Goal: Task Accomplishment & Management: Manage account settings

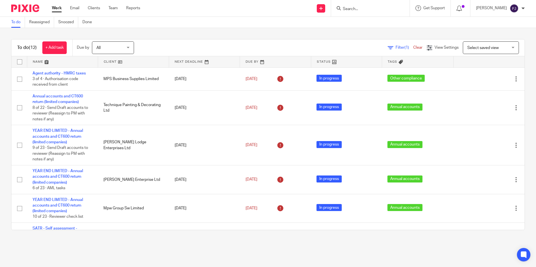
scroll to position [205, 0]
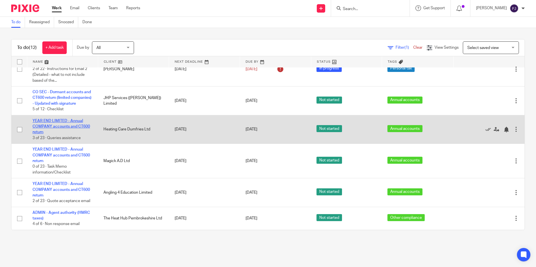
click at [63, 122] on link "YEAR END LIMITED - Annual COMPANY accounts and CT600 return" at bounding box center [61, 126] width 57 height 15
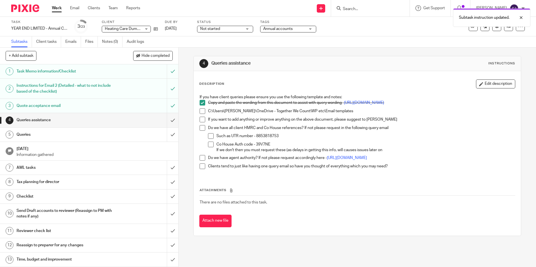
click at [200, 114] on span at bounding box center [203, 111] width 6 height 6
click at [200, 122] on span at bounding box center [203, 120] width 6 height 6
click at [201, 131] on span at bounding box center [203, 128] width 6 height 6
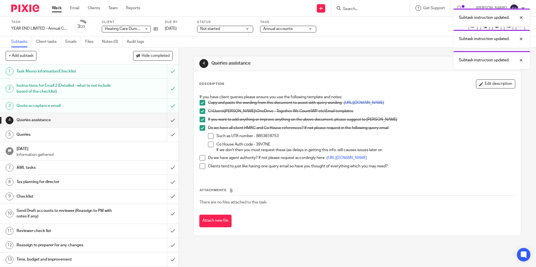
click at [209, 138] on span at bounding box center [211, 136] width 6 height 6
click at [210, 147] on span at bounding box center [211, 145] width 6 height 6
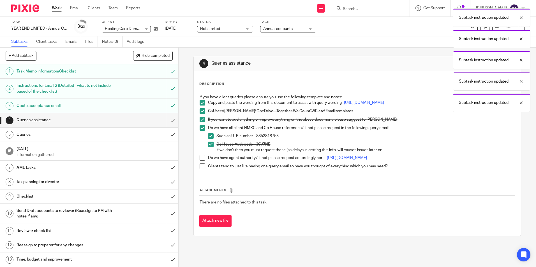
click at [200, 161] on span at bounding box center [203, 158] width 6 height 6
click at [202, 169] on span at bounding box center [203, 167] width 6 height 6
click at [168, 121] on input "submit" at bounding box center [89, 120] width 178 height 14
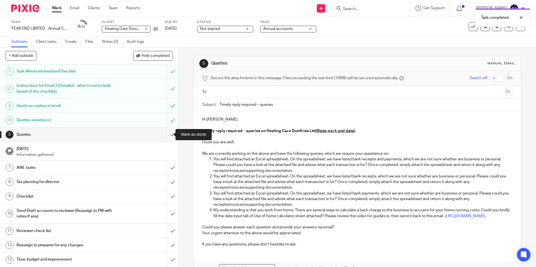
click at [168, 135] on input "submit" at bounding box center [89, 135] width 178 height 14
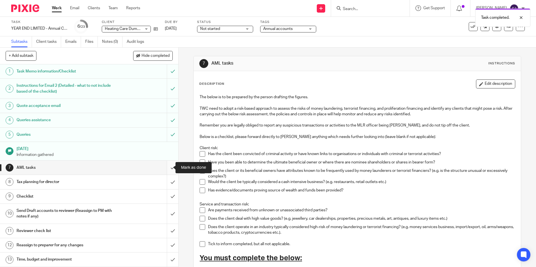
click at [165, 168] on input "submit" at bounding box center [89, 168] width 178 height 14
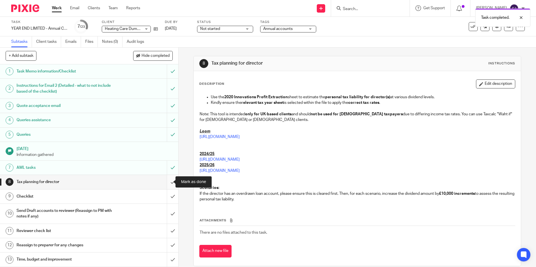
click at [167, 182] on input "submit" at bounding box center [89, 182] width 178 height 14
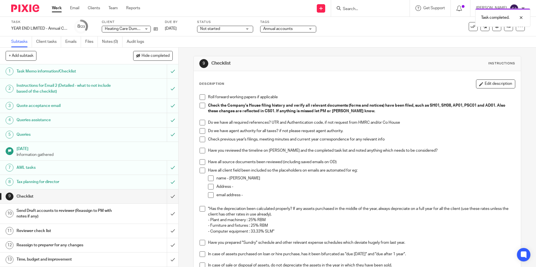
click at [201, 96] on span at bounding box center [203, 97] width 6 height 6
click at [200, 108] on span at bounding box center [203, 106] width 6 height 6
click at [201, 123] on span at bounding box center [203, 123] width 6 height 6
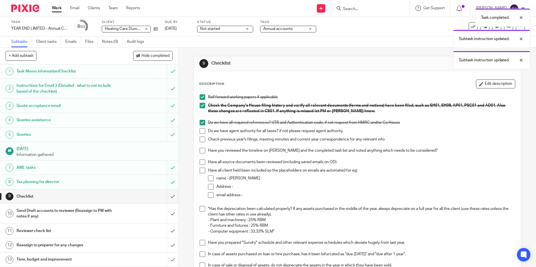
click at [202, 135] on li "Do we have agent authority for all taxes? if not please request agent authority." at bounding box center [357, 132] width 315 height 8
click at [201, 131] on span at bounding box center [203, 131] width 6 height 6
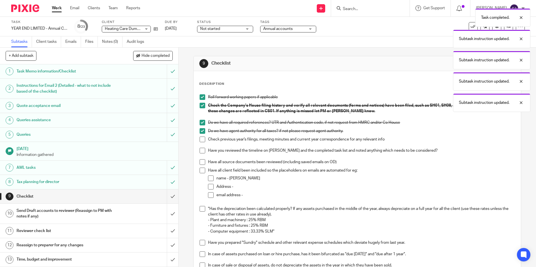
click at [201, 137] on span at bounding box center [203, 140] width 6 height 6
click at [200, 150] on span at bounding box center [203, 151] width 6 height 6
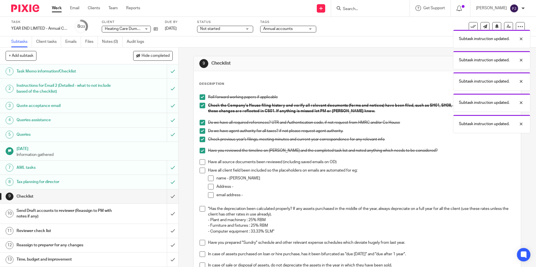
click at [201, 163] on span at bounding box center [203, 162] width 6 height 6
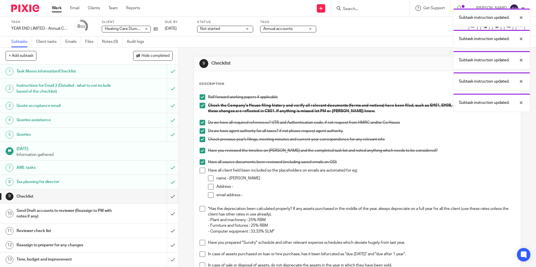
click at [201, 170] on span at bounding box center [203, 171] width 6 height 6
click at [210, 178] on span at bounding box center [211, 179] width 6 height 6
click at [209, 185] on span at bounding box center [211, 187] width 6 height 6
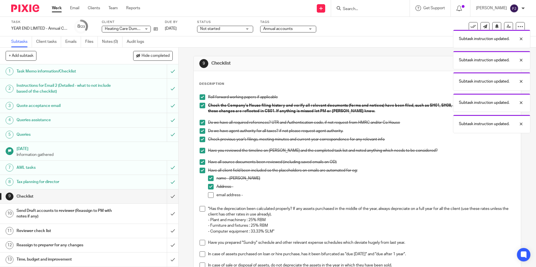
drag, startPoint x: 210, startPoint y: 194, endPoint x: 209, endPoint y: 201, distance: 6.8
click at [210, 195] on span at bounding box center [211, 196] width 6 height 6
click at [200, 208] on span at bounding box center [203, 209] width 6 height 6
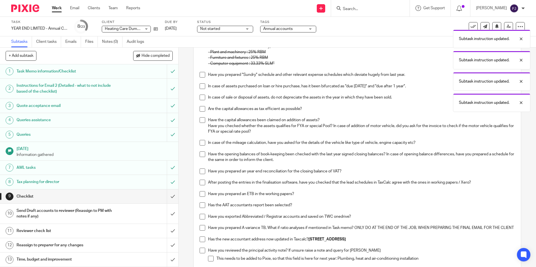
click at [202, 76] on span at bounding box center [203, 75] width 6 height 6
click at [202, 84] on span at bounding box center [203, 87] width 6 height 6
click at [201, 97] on span at bounding box center [203, 98] width 6 height 6
click at [203, 112] on li "Are the capital allowances as tax efficient as possible?" at bounding box center [357, 111] width 315 height 11
click at [201, 111] on span at bounding box center [203, 109] width 6 height 6
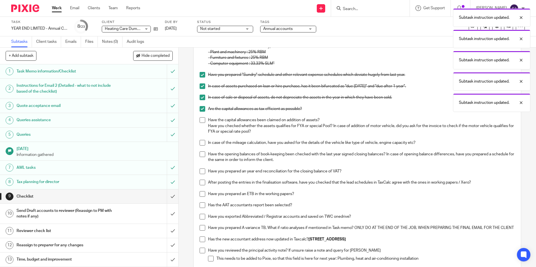
click at [200, 121] on span at bounding box center [203, 120] width 6 height 6
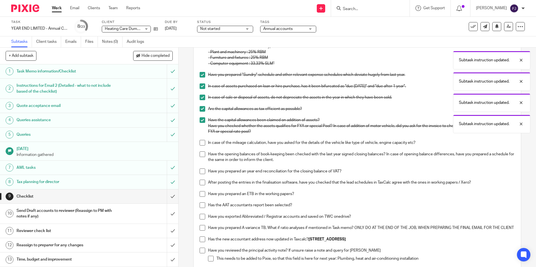
click at [200, 144] on span at bounding box center [203, 143] width 6 height 6
click at [200, 154] on span at bounding box center [203, 155] width 6 height 6
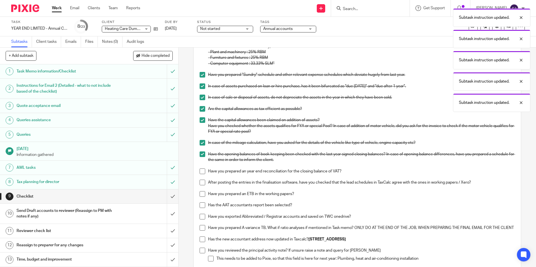
click at [202, 171] on span at bounding box center [203, 172] width 6 height 6
click at [203, 183] on span at bounding box center [203, 183] width 6 height 6
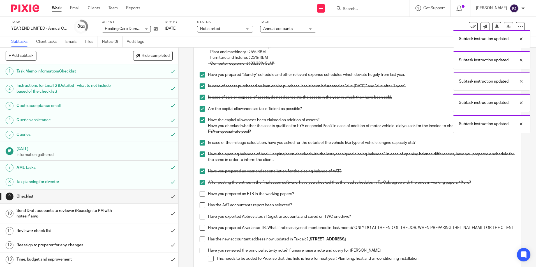
click at [201, 194] on span at bounding box center [203, 194] width 6 height 6
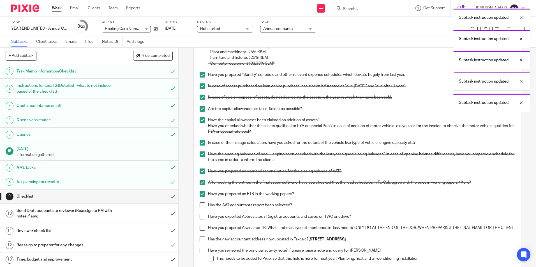
click at [201, 205] on span at bounding box center [203, 206] width 6 height 6
click at [201, 218] on span at bounding box center [203, 217] width 6 height 6
click at [201, 229] on span at bounding box center [203, 228] width 6 height 6
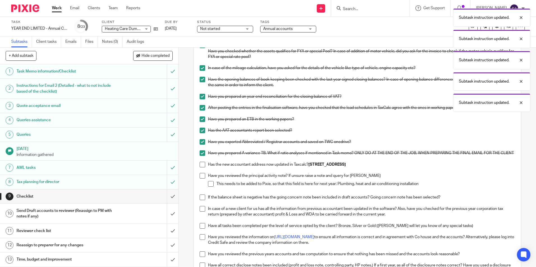
scroll to position [336, 0]
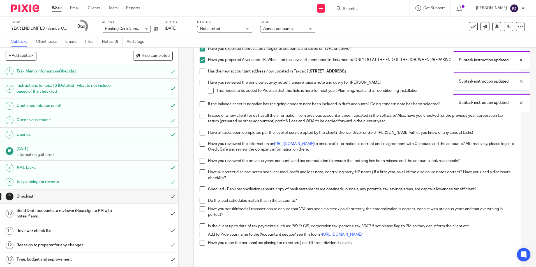
click at [200, 74] on span at bounding box center [203, 72] width 6 height 6
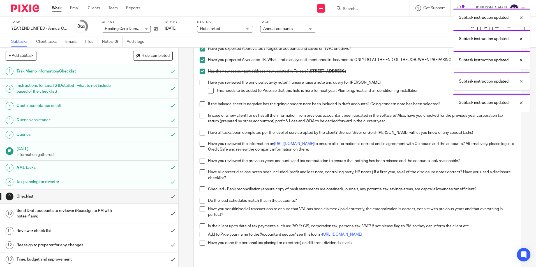
click at [200, 85] on span at bounding box center [203, 83] width 6 height 6
click at [208, 94] on span at bounding box center [211, 91] width 6 height 6
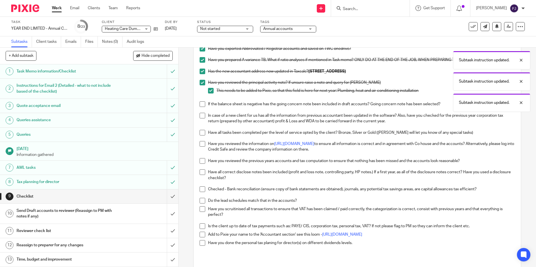
drag, startPoint x: 200, startPoint y: 110, endPoint x: 199, endPoint y: 119, distance: 8.7
click at [200, 107] on span at bounding box center [203, 104] width 6 height 6
click at [200, 119] on span at bounding box center [203, 116] width 6 height 6
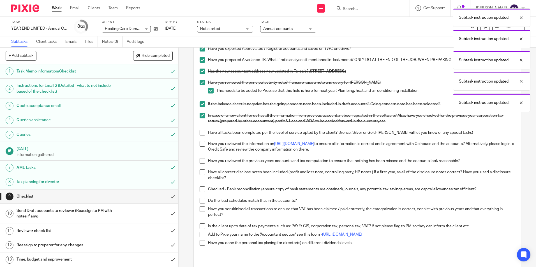
click at [201, 136] on span at bounding box center [203, 133] width 6 height 6
click at [200, 147] on span at bounding box center [203, 144] width 6 height 6
click at [202, 164] on span at bounding box center [203, 161] width 6 height 6
click at [201, 175] on span at bounding box center [203, 173] width 6 height 6
click at [201, 192] on span at bounding box center [203, 190] width 6 height 6
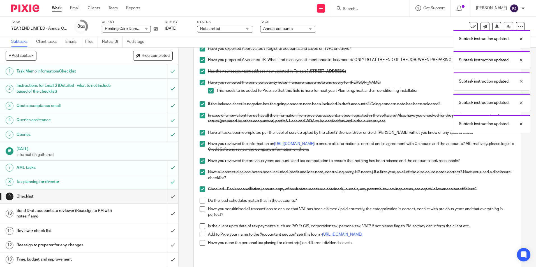
drag, startPoint x: 201, startPoint y: 203, endPoint x: 200, endPoint y: 207, distance: 4.3
click at [201, 204] on ul "Roll forward working papers if applicable Check the Company's House filing hist…" at bounding box center [357, 7] width 315 height 499
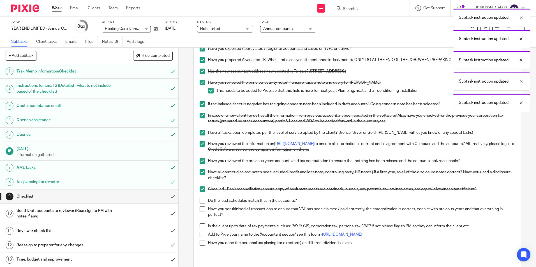
click at [200, 204] on span at bounding box center [203, 201] width 6 height 6
click at [200, 212] on span at bounding box center [203, 210] width 6 height 6
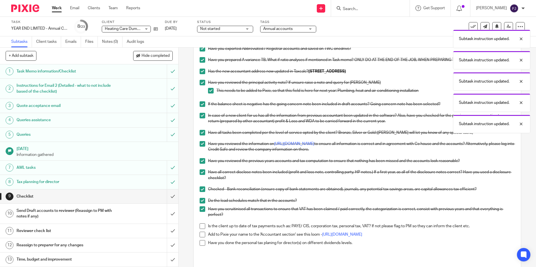
click at [202, 229] on span at bounding box center [203, 227] width 6 height 6
click at [201, 238] on span at bounding box center [203, 235] width 6 height 6
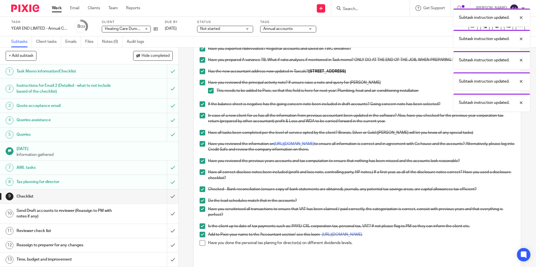
click at [201, 246] on span at bounding box center [203, 243] width 6 height 6
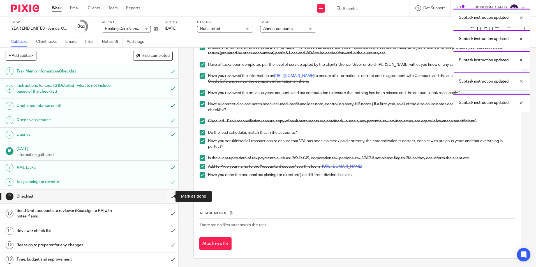
click at [166, 194] on input "submit" at bounding box center [89, 197] width 178 height 14
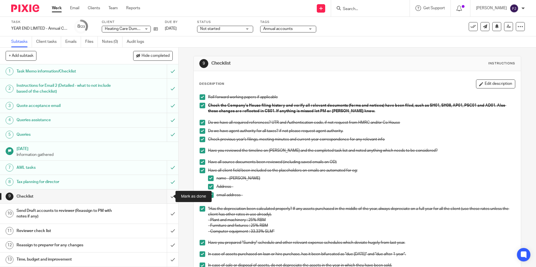
click at [167, 196] on input "submit" at bounding box center [89, 197] width 178 height 14
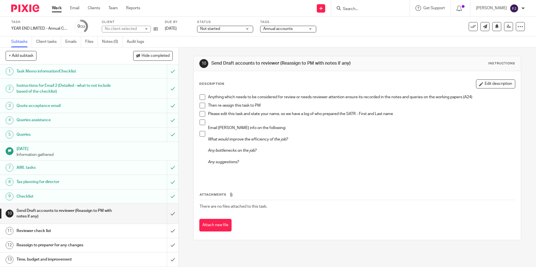
scroll to position [84, 0]
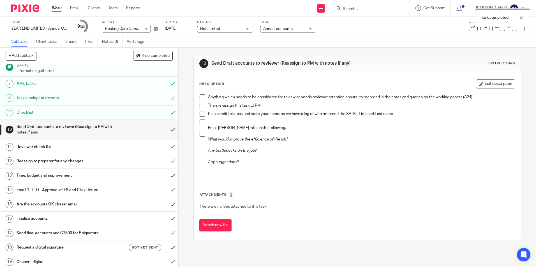
click at [202, 95] on span at bounding box center [203, 97] width 6 height 6
click at [201, 105] on span at bounding box center [203, 106] width 6 height 6
click at [201, 113] on span at bounding box center [203, 114] width 6 height 6
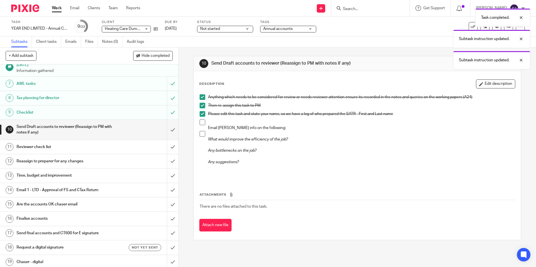
click at [201, 121] on span at bounding box center [203, 123] width 6 height 6
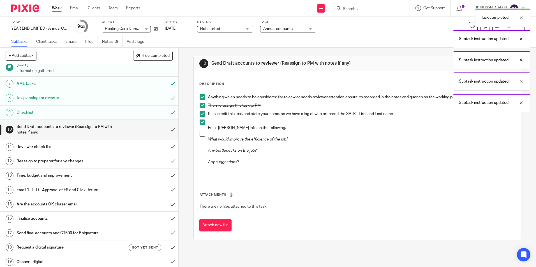
click at [201, 133] on span at bounding box center [203, 134] width 6 height 6
click at [164, 131] on input "submit" at bounding box center [89, 130] width 178 height 20
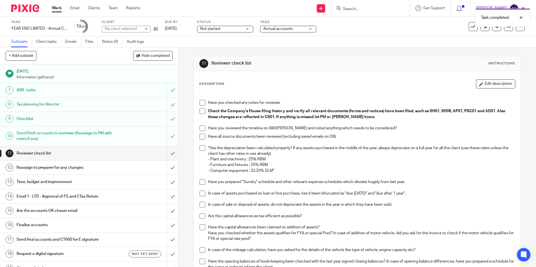
scroll to position [84, 0]
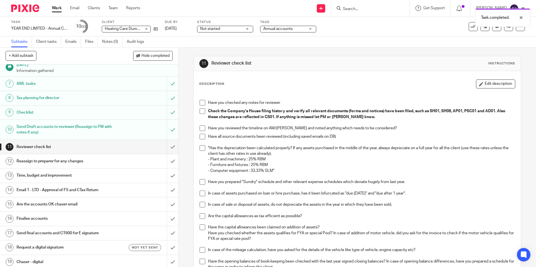
click at [32, 191] on h1 "Email 1 - LTD - Approval of FS and CTax Return" at bounding box center [65, 190] width 96 height 8
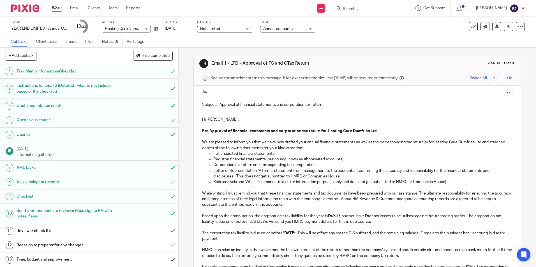
drag, startPoint x: 451, startPoint y: 182, endPoint x: 200, endPoint y: 181, distance: 250.2
click at [202, 181] on ul "Full unaudited financial statements Registrar financial statements (previously …" at bounding box center [357, 168] width 310 height 34
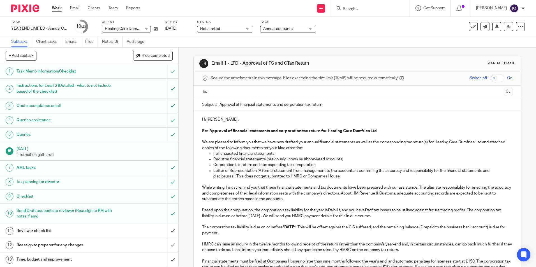
scroll to position [56, 0]
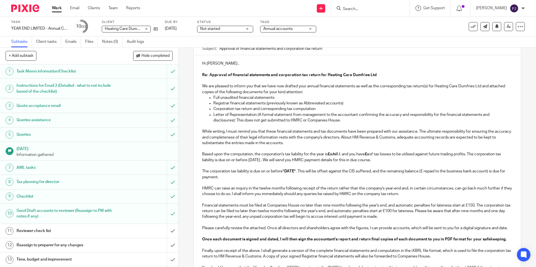
click at [333, 155] on strong "£x/nil /" at bounding box center [334, 154] width 12 height 4
click at [360, 156] on strong "£x" at bounding box center [359, 154] width 4 height 4
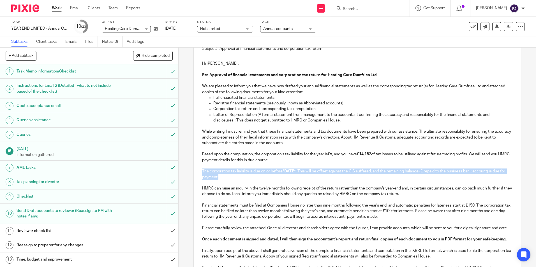
drag, startPoint x: 234, startPoint y: 178, endPoint x: 180, endPoint y: 171, distance: 54.4
click at [180, 171] on div "14 Email 1 - LTD - Approval of FS and CTax Return Manual email Secure the attac…" at bounding box center [356, 158] width 357 height 220
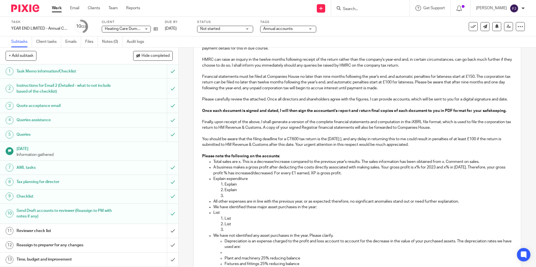
scroll to position [168, 0]
click at [239, 164] on p "Total sales are x. This is a decrease/increase compared to the previous year's …" at bounding box center [362, 162] width 299 height 6
click at [237, 164] on p "Total sales are x. This is a decrease/increase compared to the previous year's …" at bounding box center [362, 162] width 299 height 6
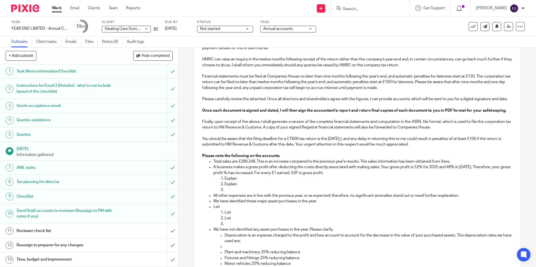
drag, startPoint x: 242, startPoint y: 186, endPoint x: 247, endPoint y: 186, distance: 5.4
click at [242, 182] on p "Explain" at bounding box center [368, 179] width 288 height 6
drag, startPoint x: 240, startPoint y: 184, endPoint x: 222, endPoint y: 185, distance: 18.8
click at [224, 182] on li "Explain" at bounding box center [368, 179] width 288 height 6
click at [344, 187] on p "Training expenses for the year are £10,356 in 2025 as compared to" at bounding box center [368, 185] width 288 height 6
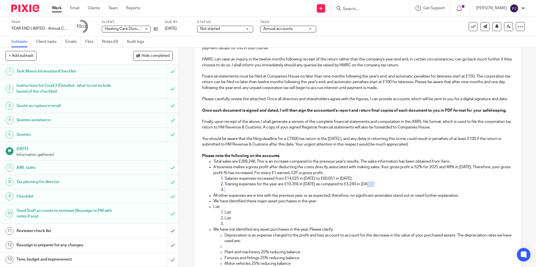
drag, startPoint x: 371, startPoint y: 193, endPoint x: 377, endPoint y: 192, distance: 6.5
click at [372, 193] on p at bounding box center [368, 190] width 288 height 6
click at [378, 187] on p "Training expenses for the year are £10,356 in 2025 as compared to £3,240 in 202…" at bounding box center [368, 185] width 288 height 6
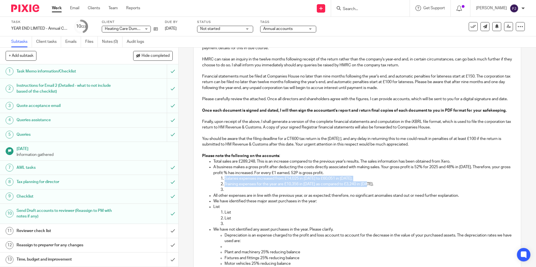
drag, startPoint x: 368, startPoint y: 191, endPoint x: 223, endPoint y: 182, distance: 145.7
click at [223, 182] on ol "Salaries expenses increased from £14,025 in 2024 to £60,051 in 2025. Training e…" at bounding box center [362, 184] width 299 height 17
copy ol "Salaries expenses increased from £14,025 in 2024 to £60,051 in 2025. Training e…"
click at [388, 187] on p "Training expenses for the year are £10,356 in 2025 as compared to £3,240 in 202…" at bounding box center [368, 185] width 288 height 6
drag, startPoint x: 375, startPoint y: 189, endPoint x: 223, endPoint y: 190, distance: 151.6
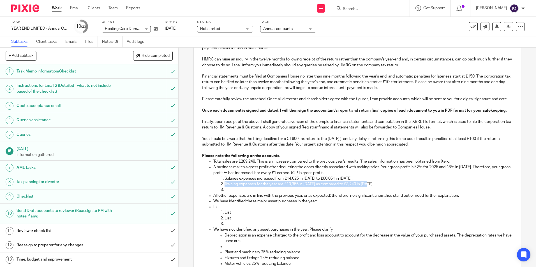
click at [224, 187] on p "Training expenses for the year are £10,356 in 2025 as compared to £3,240 in 202…" at bounding box center [368, 185] width 288 height 6
drag, startPoint x: 422, startPoint y: 189, endPoint x: 323, endPoint y: 188, distance: 99.2
click at [323, 187] on p "Training expenses for the year have also risen, amounting to £10,356 in 2025 co…" at bounding box center [368, 185] width 288 height 6
click at [354, 176] on p "A business makes a gross profit after deducting the costs directly associated w…" at bounding box center [362, 169] width 299 height 11
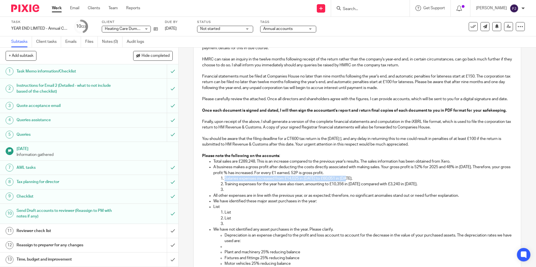
drag, startPoint x: 360, startPoint y: 185, endPoint x: 222, endPoint y: 185, distance: 138.1
click at [224, 182] on li "Salaries expenses increased from £14,025 in 2024 to £60,051 in 2025." at bounding box center [368, 179] width 288 height 6
drag, startPoint x: 357, startPoint y: 182, endPoint x: 312, endPoint y: 182, distance: 44.8
click at [312, 182] on p "Salaries expenses have increased significantly from £14,025 in 2024 to £60,051 …" at bounding box center [368, 179] width 288 height 6
click at [418, 187] on p "Training expenses for the year have also risen, amounting to £10,356 in 2025 co…" at bounding box center [368, 185] width 288 height 6
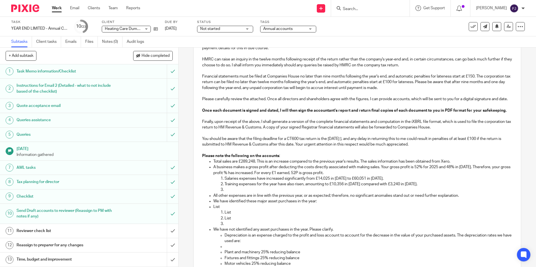
click at [230, 193] on p at bounding box center [368, 190] width 288 height 6
drag, startPoint x: 360, startPoint y: 193, endPoint x: 293, endPoint y: 198, distance: 67.1
click at [293, 193] on p "Motor running costs have increased from £10,925 in 2024 to £14,963 in 2025 ." at bounding box center [368, 190] width 288 height 6
click at [366, 193] on p "Motor running costs have increased from £10,925 in 2024 to £14,963 in 2025." at bounding box center [368, 190] width 288 height 6
click at [309, 199] on p "All other expenses are in line with the previous year, or as expected; therefor…" at bounding box center [362, 196] width 299 height 6
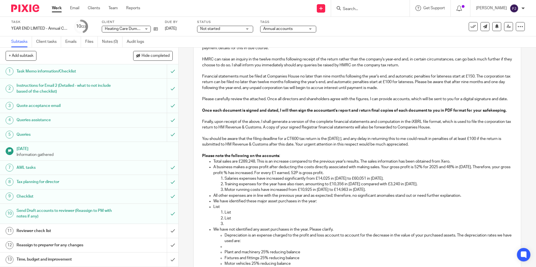
click at [230, 210] on p "List" at bounding box center [362, 207] width 299 height 6
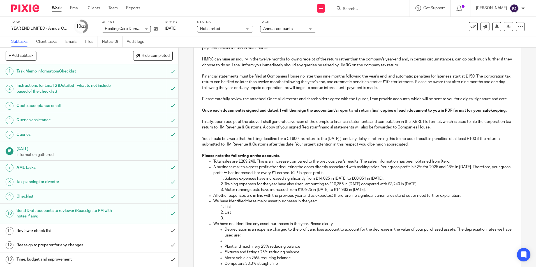
click at [467, 199] on p "All other expenses are in line with the previous year and as expected; therefor…" at bounding box center [362, 196] width 299 height 6
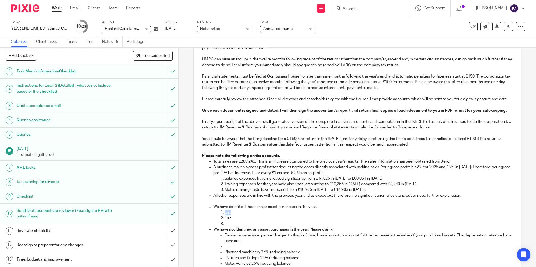
drag, startPoint x: 231, startPoint y: 218, endPoint x: 222, endPoint y: 218, distance: 9.5
click at [224, 215] on li "List" at bounding box center [368, 213] width 288 height 6
click at [282, 215] on p "Motor vehicle - Ford Transit VAN: 13,995" at bounding box center [368, 213] width 288 height 6
click at [238, 221] on p "List" at bounding box center [368, 219] width 288 height 6
click at [261, 221] on p "Fixture and fittings:" at bounding box center [368, 219] width 288 height 6
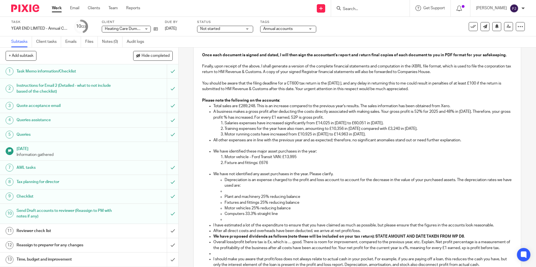
scroll to position [224, 0]
click at [258, 177] on p "We have not identified any asset purchases in the year. Please clarify." at bounding box center [362, 174] width 299 height 6
click at [347, 177] on p "We have not identified any other asset purchases in the year. Please clarify." at bounding box center [362, 174] width 299 height 6
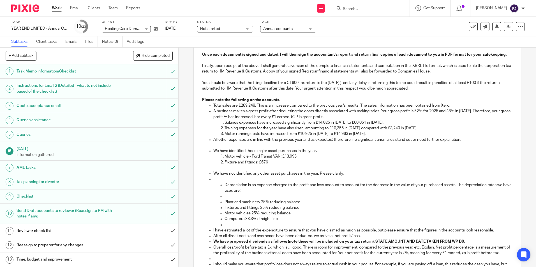
click at [224, 189] on p "Depreciation is an expense charged to the profit and loss account to account fo…" at bounding box center [368, 187] width 288 height 11
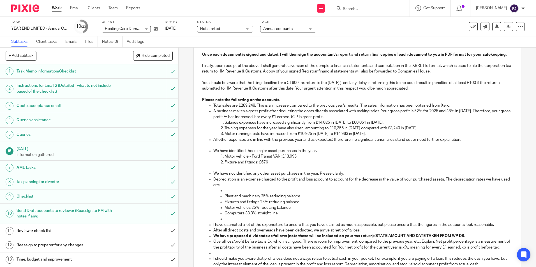
click at [231, 194] on p at bounding box center [368, 191] width 288 height 6
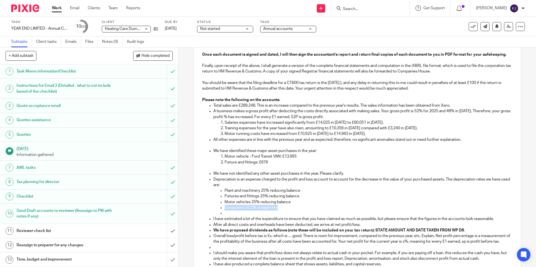
drag, startPoint x: 271, startPoint y: 212, endPoint x: 215, endPoint y: 212, distance: 55.2
click at [215, 212] on ul "Plant and machinery 25% reducing balance Fixtures and fittings 25% reducing bal…" at bounding box center [362, 202] width 299 height 28
click at [227, 216] on p at bounding box center [368, 214] width 288 height 6
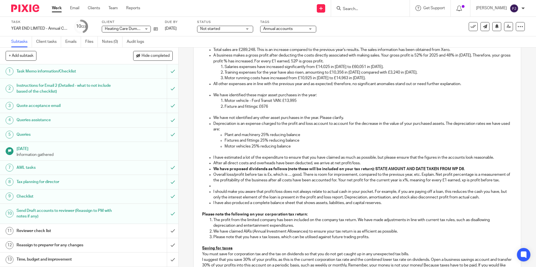
scroll to position [280, 0]
drag, startPoint x: 372, startPoint y: 174, endPoint x: 470, endPoint y: 173, distance: 98.4
click at [470, 172] on p "We have proposed dividends as follows (note these will be included on your tax …" at bounding box center [362, 169] width 299 height 6
click at [268, 180] on p "Overall loss/profit before tax is £x, which is … good. There is room for improv…" at bounding box center [362, 177] width 299 height 11
drag, startPoint x: 273, startPoint y: 180, endPoint x: 284, endPoint y: 181, distance: 11.5
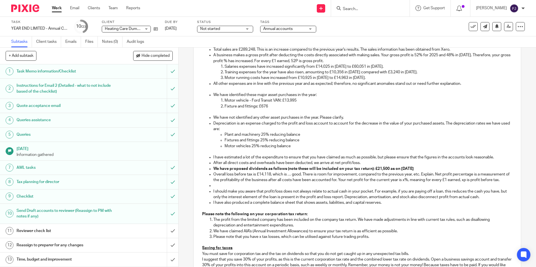
click at [273, 180] on p "Overall loss before tax is £14,118, which is … good. There is room for improvem…" at bounding box center [362, 177] width 299 height 11
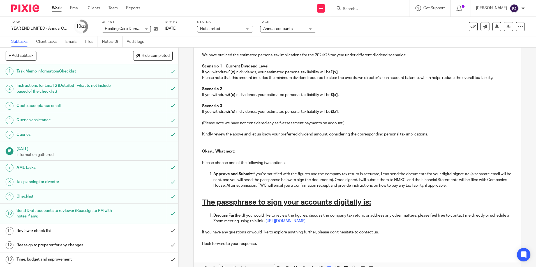
scroll to position [564, 0]
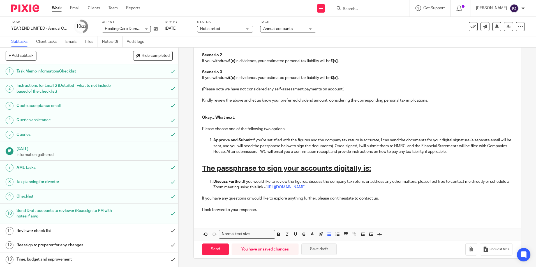
click at [326, 249] on button "Save draft" at bounding box center [318, 250] width 35 height 12
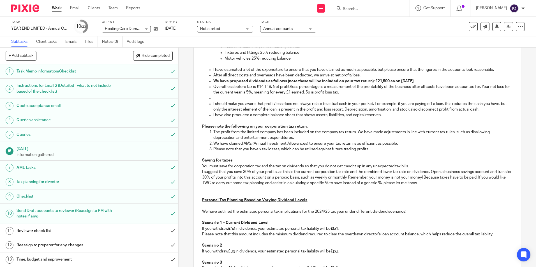
scroll to position [368, 0]
click at [328, 95] on p "Overall loss before tax is £14,118, Net profit/loss percentage is a measurement…" at bounding box center [362, 89] width 299 height 11
click at [215, 101] on p at bounding box center [362, 98] width 299 height 6
click at [492, 112] on p "I should make you aware that profit/loss does not always relate to actual cash …" at bounding box center [362, 106] width 299 height 11
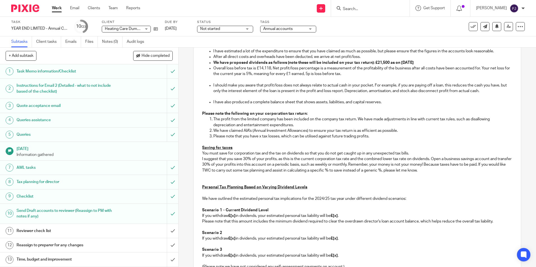
scroll to position [396, 0]
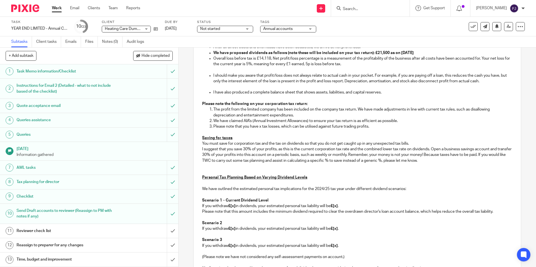
drag, startPoint x: 374, startPoint y: 132, endPoint x: 210, endPoint y: 132, distance: 164.2
click at [213, 129] on li "Please note that you have x tax losses, which can be utilised against future tr…" at bounding box center [362, 127] width 299 height 6
click at [265, 129] on p "Please note that you have x tax losses, which can be utilised against future tr…" at bounding box center [362, 127] width 299 height 6
click at [259, 129] on p "Please note that you have x tax losses, which can be utilised against future tr…" at bounding box center [362, 127] width 299 height 6
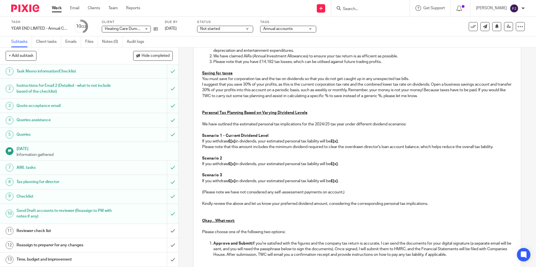
scroll to position [461, 0]
click at [386, 65] on p "Please note that you have £14,182 tax losses, which can be utilised against fut…" at bounding box center [362, 62] width 299 height 6
click at [210, 116] on p "Personal Tax Planning Based on Varying Dividend Levels" at bounding box center [357, 113] width 310 height 6
click at [207, 122] on p at bounding box center [357, 119] width 310 height 6
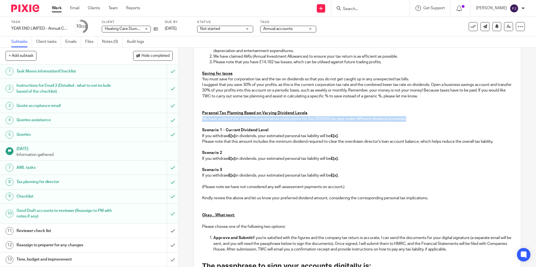
drag, startPoint x: 410, startPoint y: 123, endPoint x: 198, endPoint y: 127, distance: 211.6
copy p "A total of £21,500 dividend provided to cover the over drawn balance of directo…"
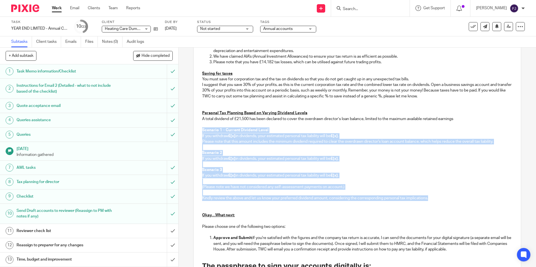
drag, startPoint x: 432, startPoint y: 205, endPoint x: 191, endPoint y: 135, distance: 251.2
click at [191, 135] on div "14 Email 1 - LTD - Approval of FS and CTax Return Manual email Secure the attac…" at bounding box center [356, 158] width 357 height 220
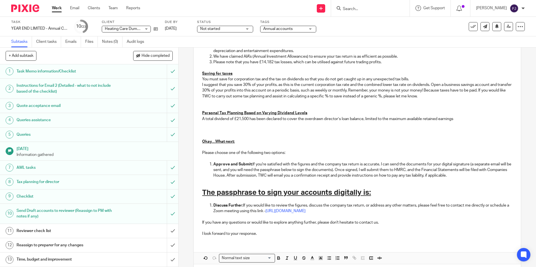
scroll to position [412, 0]
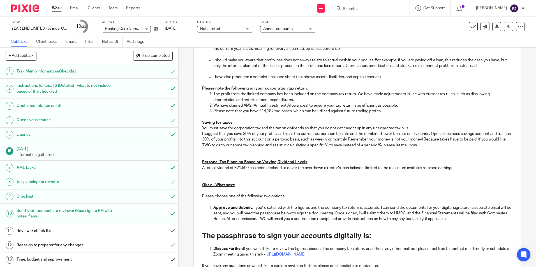
click at [215, 182] on p at bounding box center [357, 176] width 310 height 11
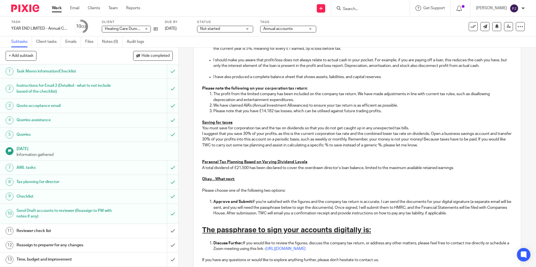
scroll to position [468, 0]
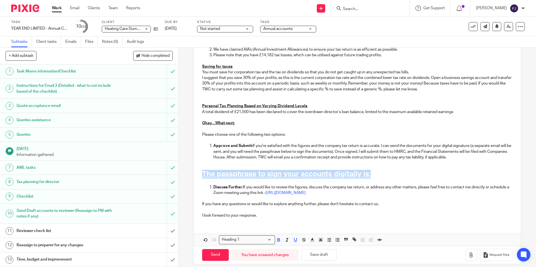
drag, startPoint x: 387, startPoint y: 181, endPoint x: 197, endPoint y: 180, distance: 190.0
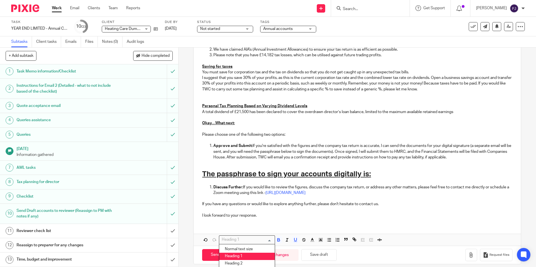
click at [240, 243] on input "Search for option" at bounding box center [246, 240] width 52 height 6
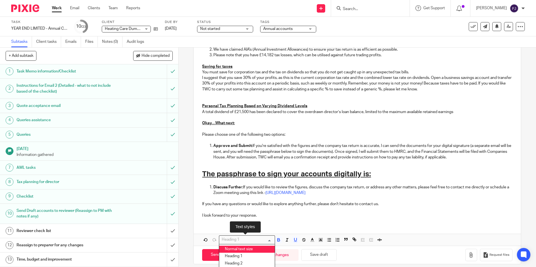
click at [238, 253] on li "Normal text size" at bounding box center [246, 249] width 55 height 7
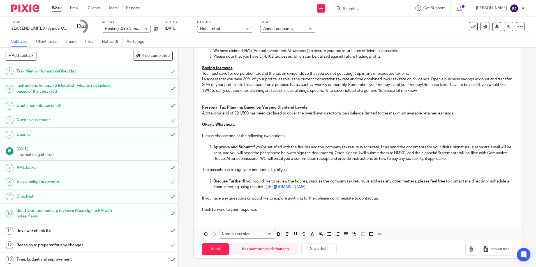
click at [294, 173] on p "The passphrase to sign your accounts digitally is:" at bounding box center [357, 170] width 310 height 6
click at [220, 30] on span "Not started" at bounding box center [210, 29] width 20 height 4
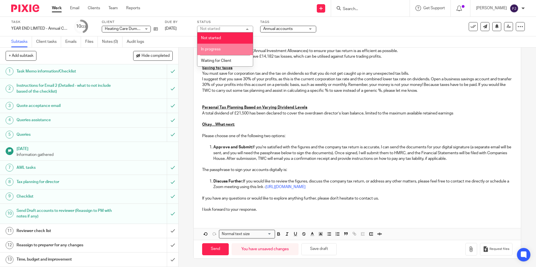
click at [215, 51] on span "In progress" at bounding box center [211, 49] width 20 height 4
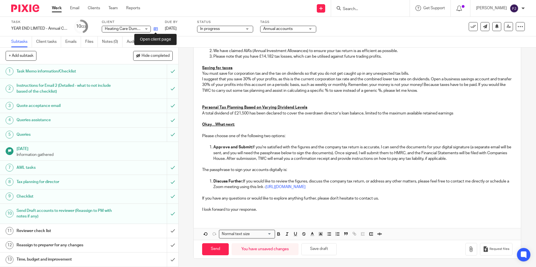
click at [156, 30] on icon at bounding box center [156, 29] width 4 height 4
click at [316, 255] on button "Save draft" at bounding box center [318, 250] width 35 height 12
click at [294, 135] on p "Please choose one of the following two options:" at bounding box center [357, 136] width 310 height 6
click at [324, 249] on button "Save draft" at bounding box center [318, 250] width 35 height 12
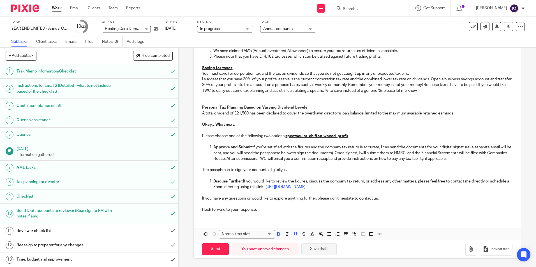
click at [323, 249] on button "Save draft" at bounding box center [318, 250] width 35 height 12
click at [305, 166] on p at bounding box center [357, 165] width 310 height 6
click at [290, 170] on p "The passphrase to sign your accounts digitally is:" at bounding box center [357, 170] width 310 height 6
click at [260, 208] on p "I look forward to your response." at bounding box center [357, 210] width 310 height 6
click at [324, 249] on button "Save draft" at bounding box center [318, 250] width 35 height 12
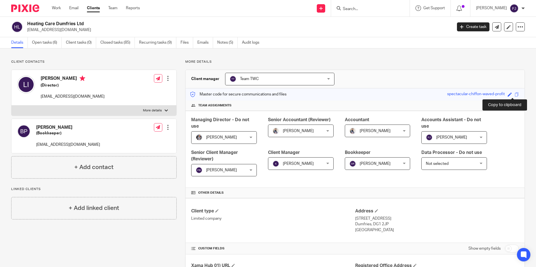
click at [514, 95] on span at bounding box center [516, 94] width 4 height 4
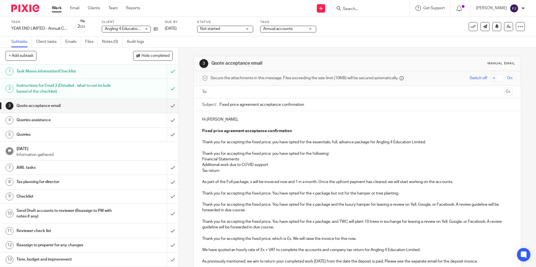
click at [56, 69] on h1 "Task Memo information/Checklist" at bounding box center [65, 71] width 96 height 8
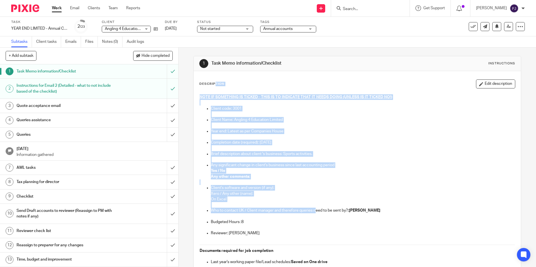
drag, startPoint x: 198, startPoint y: 84, endPoint x: 314, endPoint y: 210, distance: 171.6
drag, startPoint x: 313, startPoint y: 208, endPoint x: 309, endPoint y: 114, distance: 94.8
click at [309, 114] on p at bounding box center [363, 115] width 304 height 6
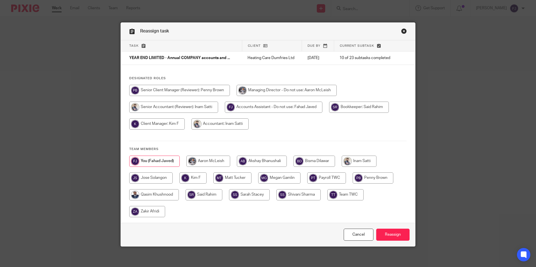
click at [363, 160] on input "radio" at bounding box center [359, 161] width 35 height 11
radio input "true"
click at [394, 237] on input "Reassign" at bounding box center [392, 235] width 33 height 12
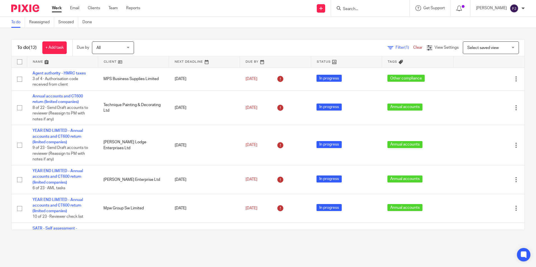
scroll to position [205, 0]
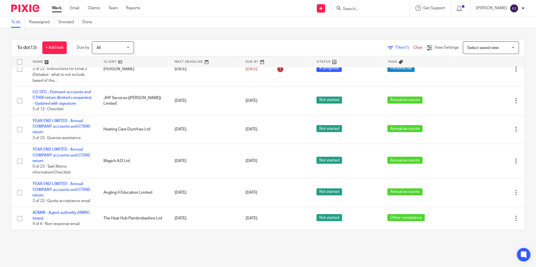
click at [60, 6] on link "Work" at bounding box center [57, 8] width 10 height 6
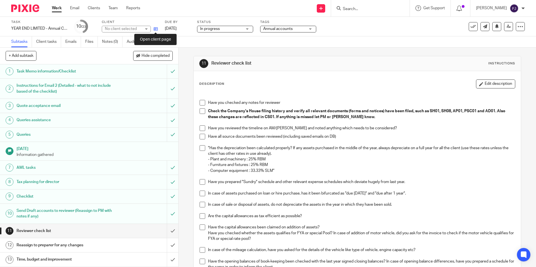
click at [155, 30] on icon at bounding box center [156, 29] width 4 height 4
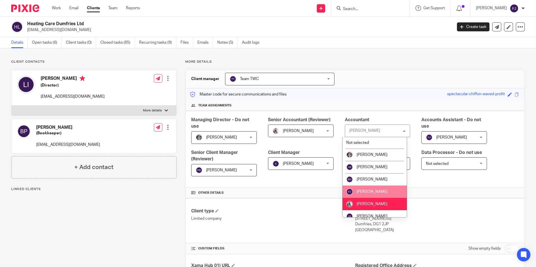
click at [370, 194] on li "[PERSON_NAME]" at bounding box center [374, 192] width 64 height 12
